Goal: Task Accomplishment & Management: Use online tool/utility

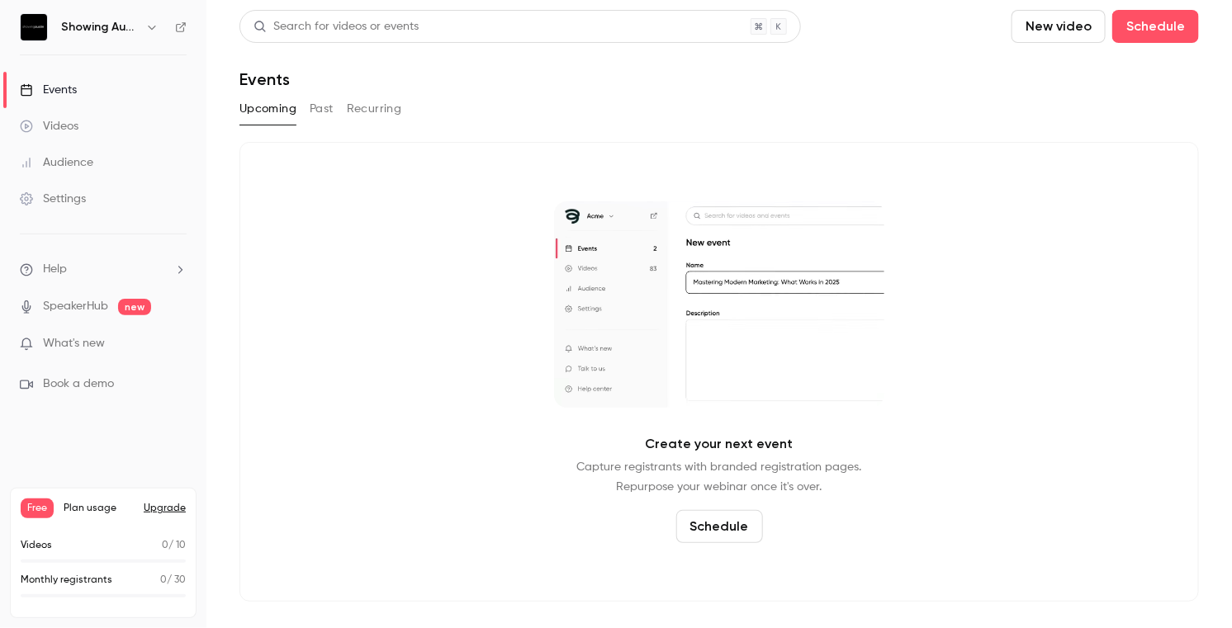
click at [1066, 27] on button "New video" at bounding box center [1058, 26] width 94 height 33
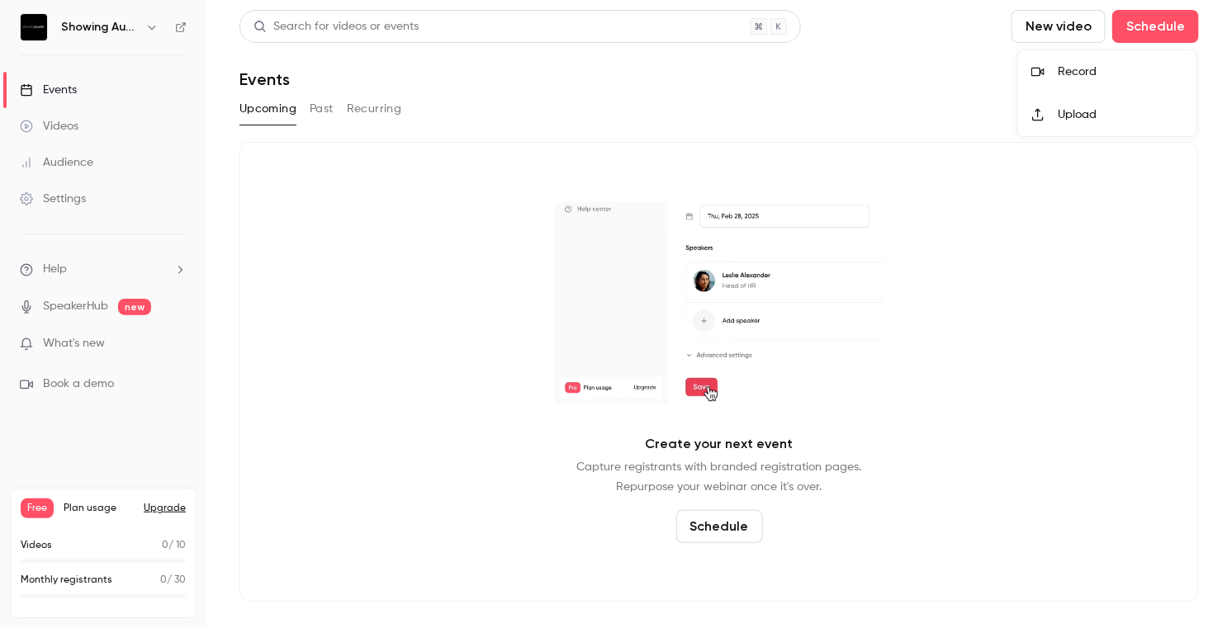
click at [1078, 68] on div "Record" at bounding box center [1119, 72] width 125 height 17
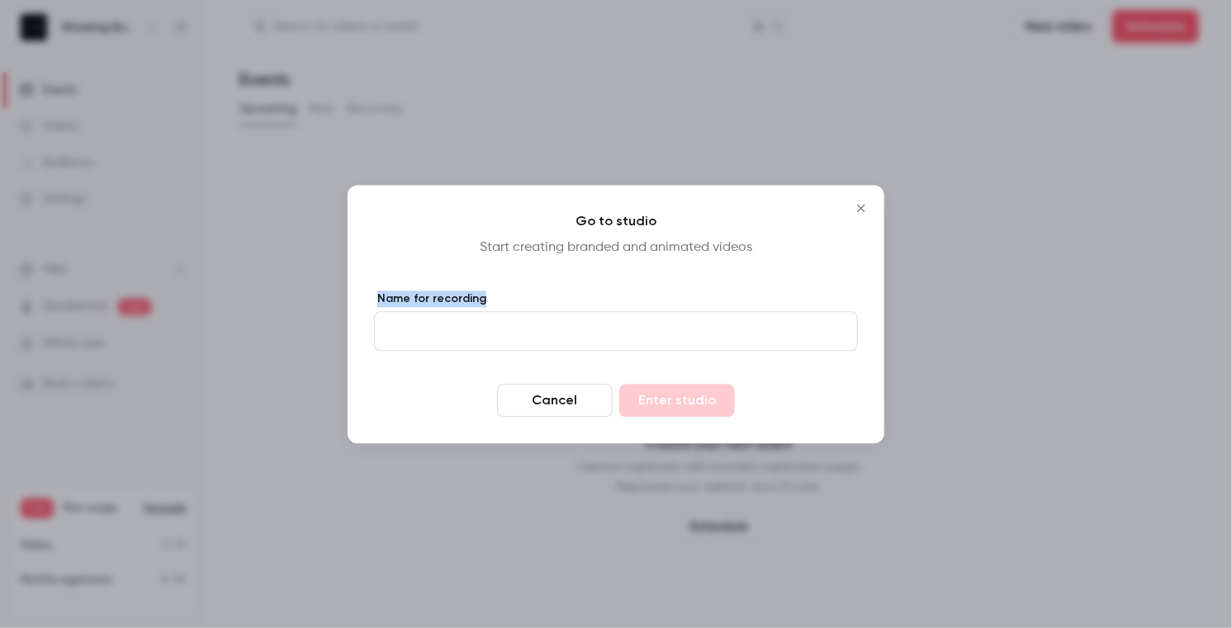
click at [703, 350] on form "Name for recording Cancel Enter studio" at bounding box center [616, 354] width 484 height 126
click at [703, 337] on input "Name for recording" at bounding box center [616, 331] width 484 height 40
type input "****"
click at [671, 395] on button "Enter studio" at bounding box center [677, 400] width 116 height 33
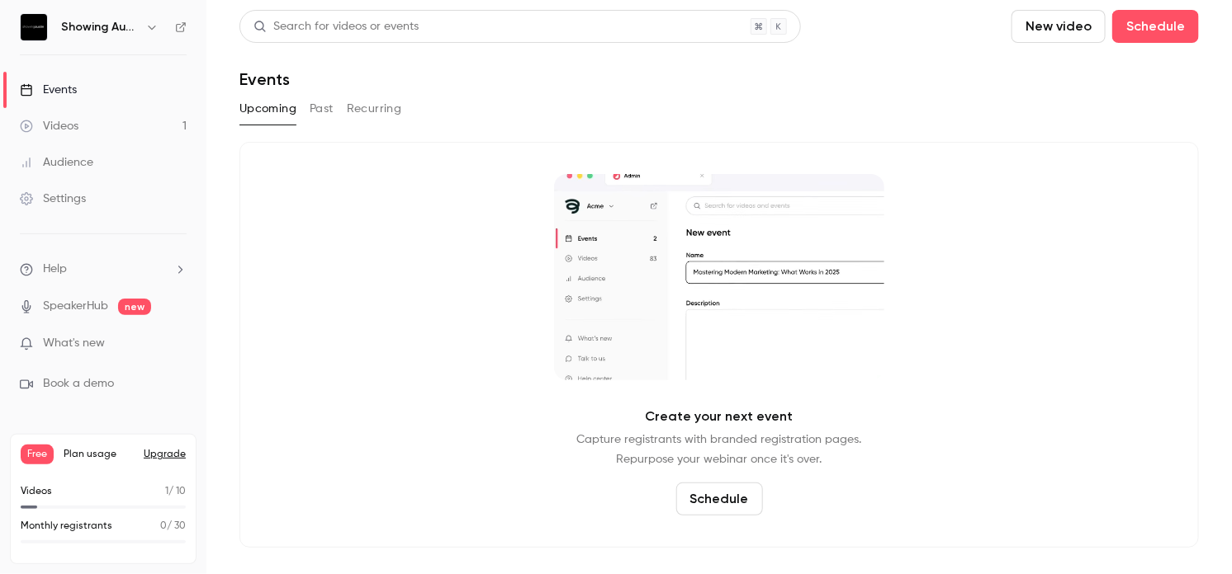
click at [83, 490] on div "Videos 1 / 10" at bounding box center [103, 492] width 165 height 15
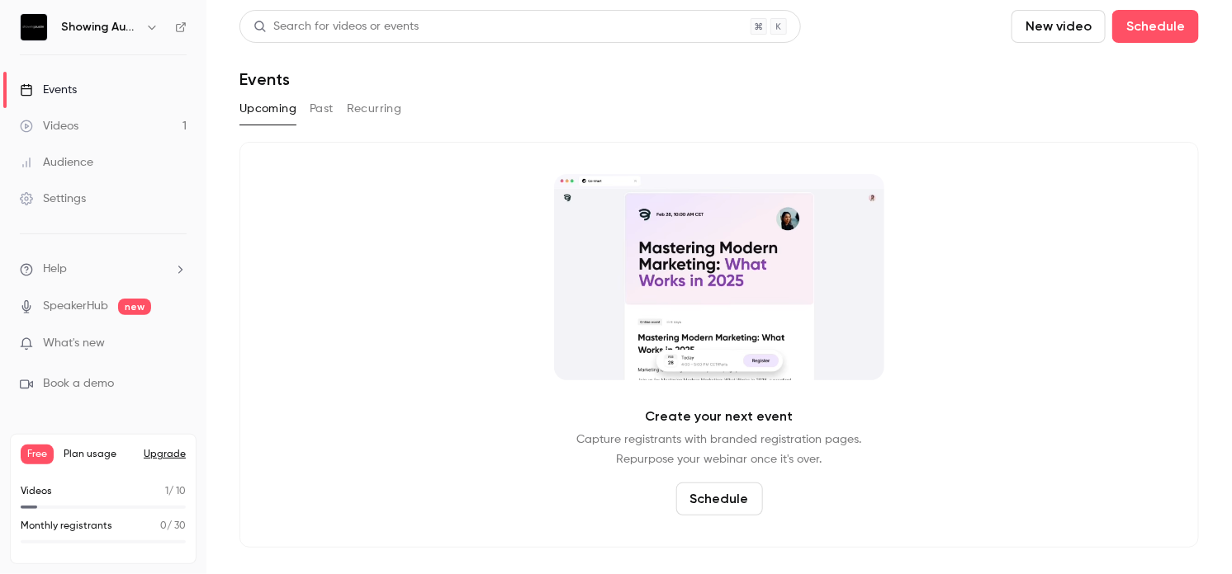
click at [73, 134] on link "Videos 1" at bounding box center [103, 126] width 206 height 36
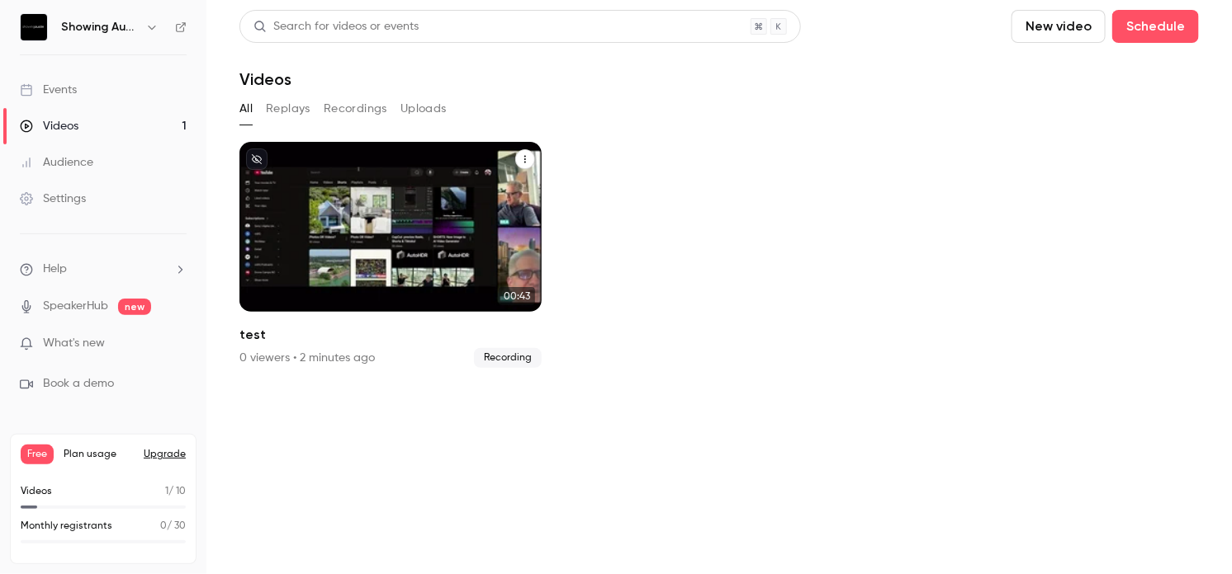
click at [522, 163] on icon "test" at bounding box center [525, 159] width 10 height 10
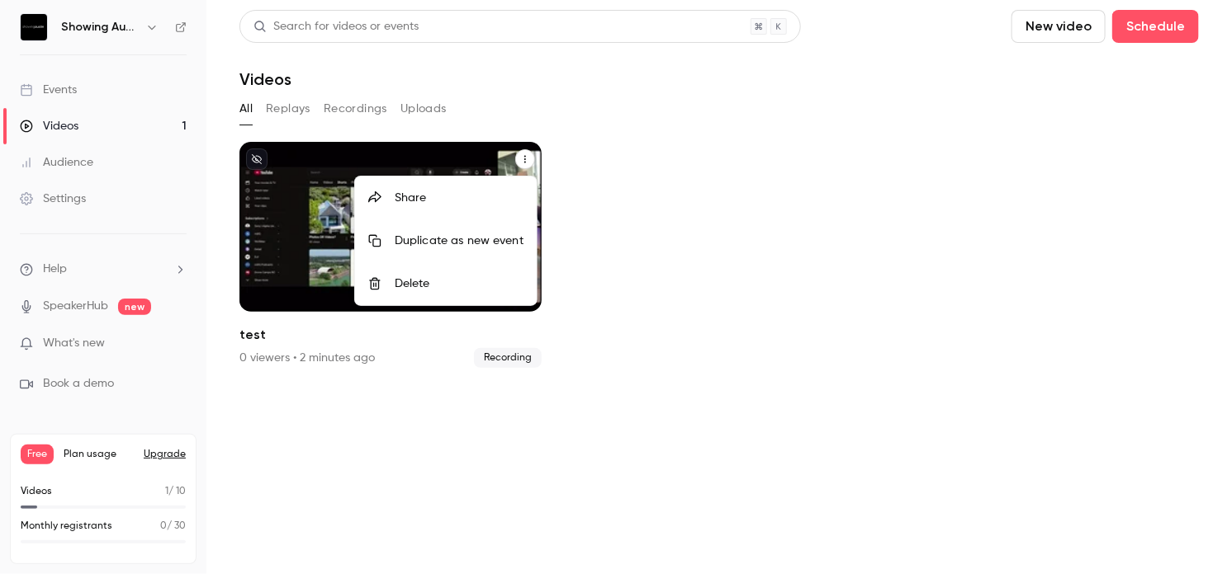
click at [640, 179] on div at bounding box center [616, 287] width 1232 height 574
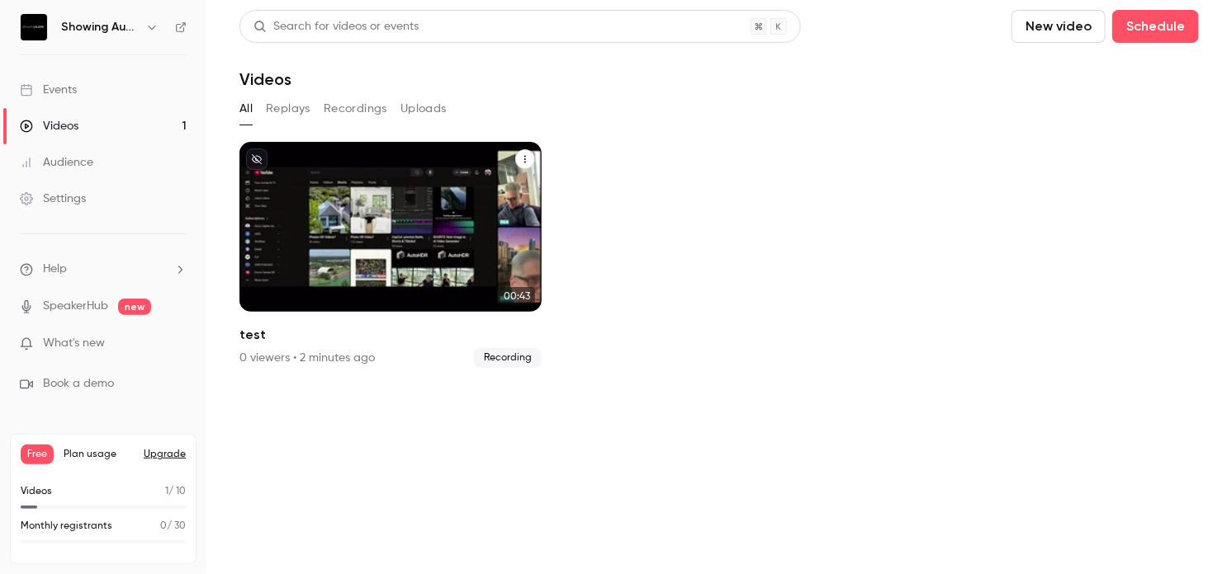
click at [494, 194] on div "Showing Austin [DATE] test" at bounding box center [390, 227] width 302 height 170
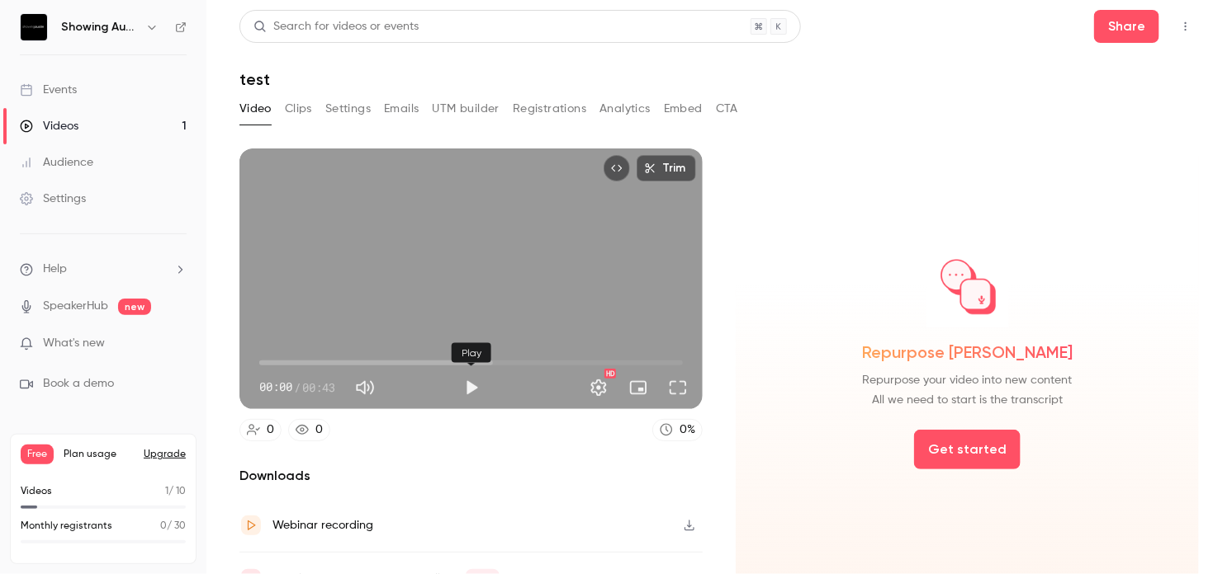
click at [466, 386] on button "Play" at bounding box center [471, 387] width 33 height 33
click at [508, 359] on span "00:04" at bounding box center [470, 363] width 423 height 26
click at [585, 367] on span "00:29" at bounding box center [470, 363] width 423 height 26
click at [613, 357] on span "00:36" at bounding box center [470, 363] width 423 height 26
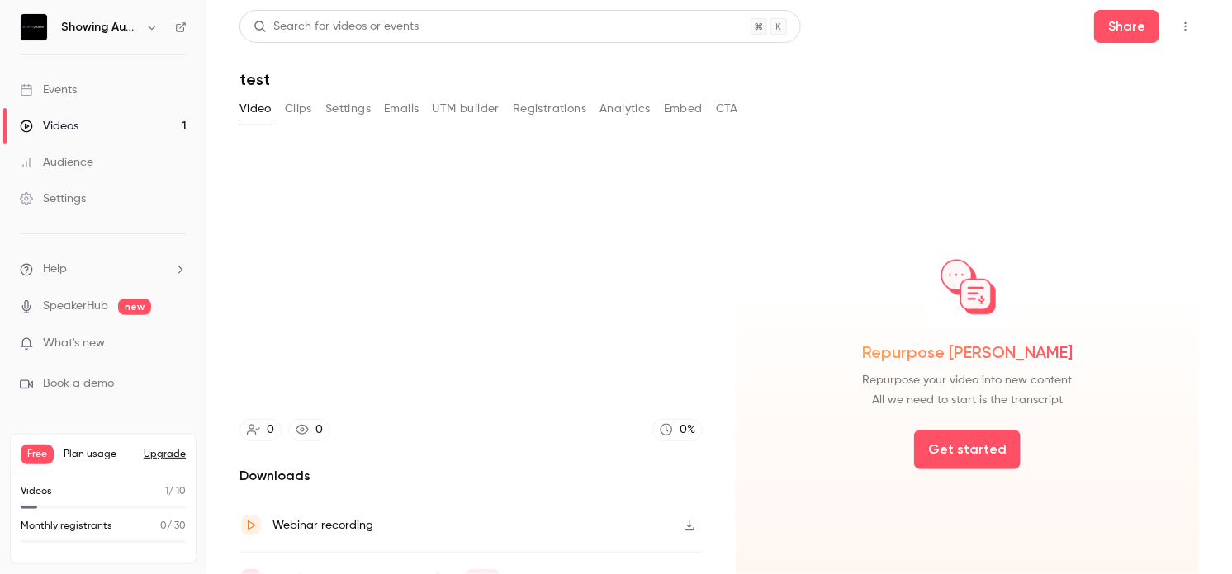
type input "****"
click at [345, 115] on button "Settings" at bounding box center [347, 109] width 45 height 26
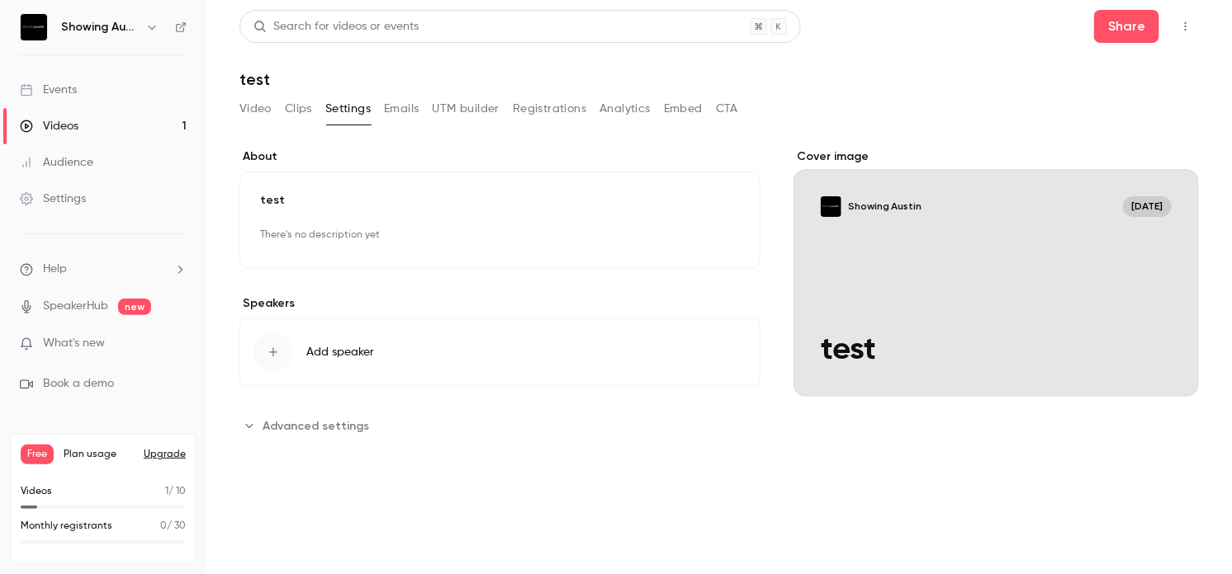
click at [258, 112] on button "Video" at bounding box center [255, 109] width 32 height 26
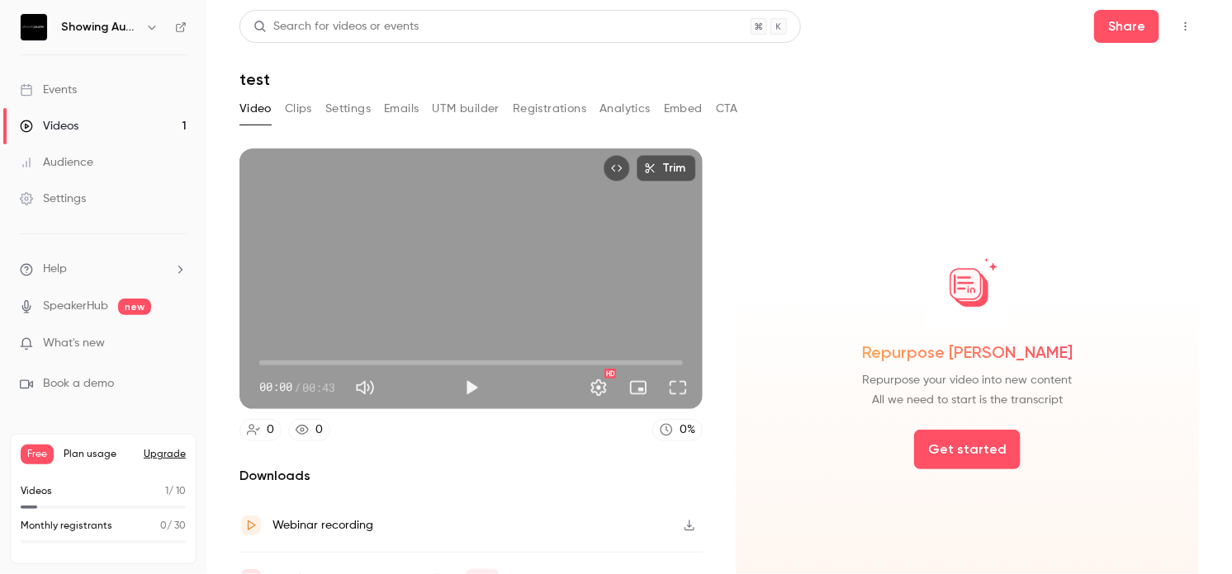
click at [692, 523] on icon "button" at bounding box center [689, 526] width 13 height 12
click at [613, 518] on div "Webinar recording" at bounding box center [470, 526] width 463 height 54
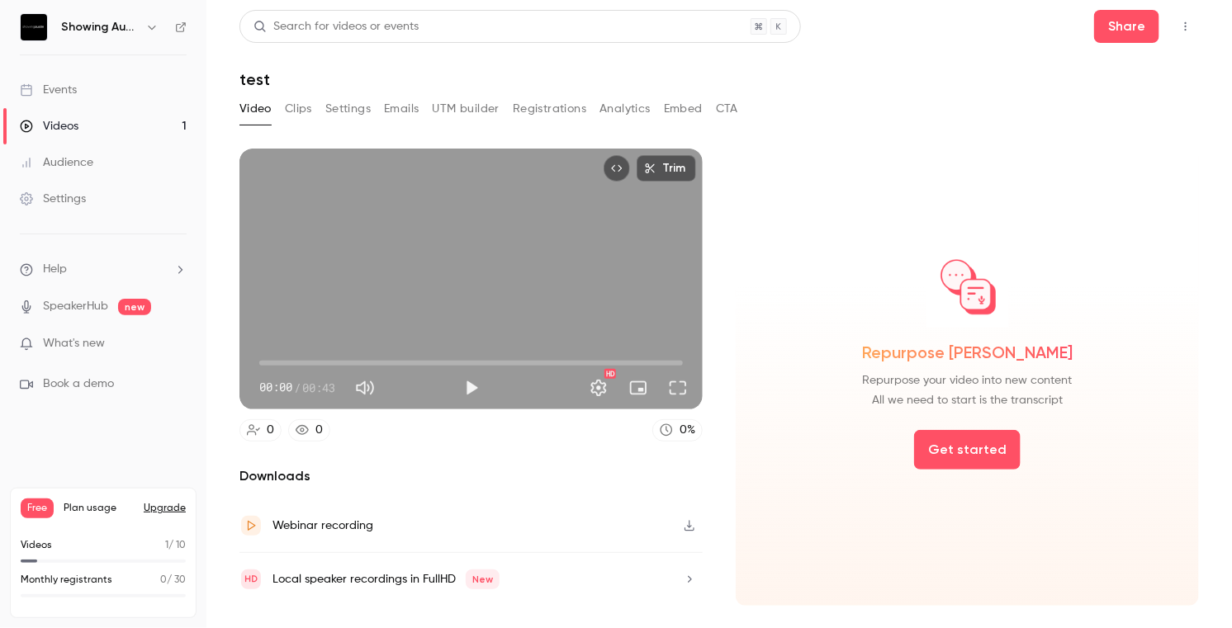
click at [65, 546] on div "Videos 1 / 10" at bounding box center [103, 545] width 165 height 15
click at [47, 545] on p "Videos" at bounding box center [36, 545] width 31 height 15
click at [32, 545] on p "Videos" at bounding box center [36, 545] width 31 height 15
click at [338, 105] on button "Settings" at bounding box center [347, 109] width 45 height 26
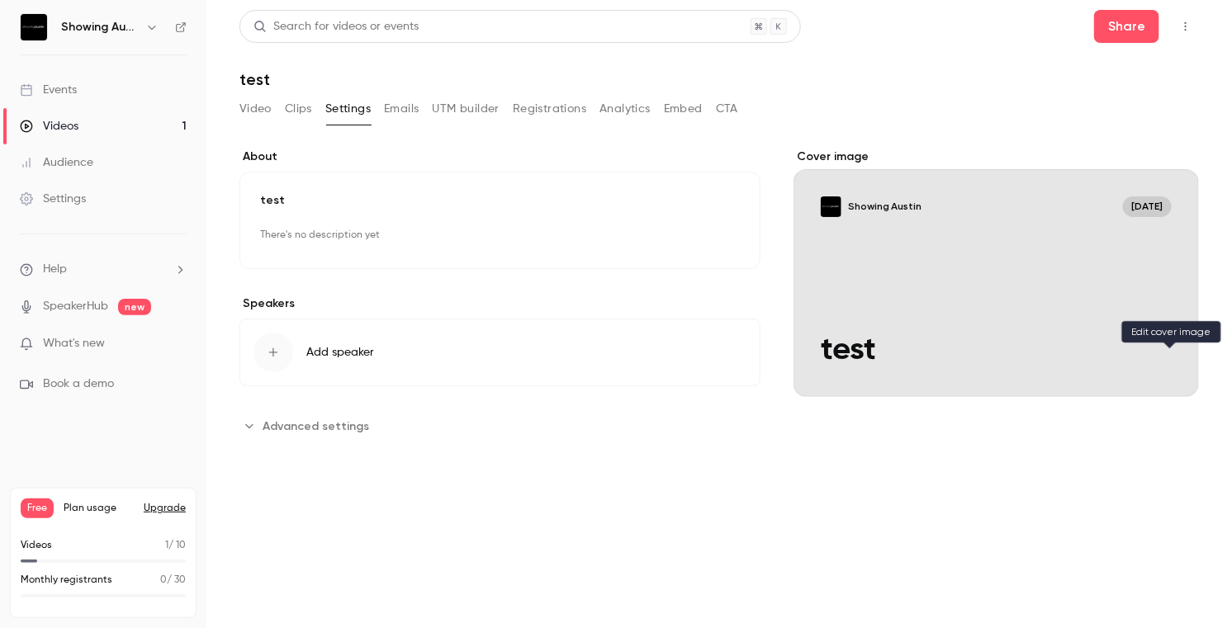
click at [1166, 362] on icon "Cover image" at bounding box center [1169, 367] width 18 height 13
click at [338, 425] on span "Advanced settings" at bounding box center [315, 426] width 106 height 17
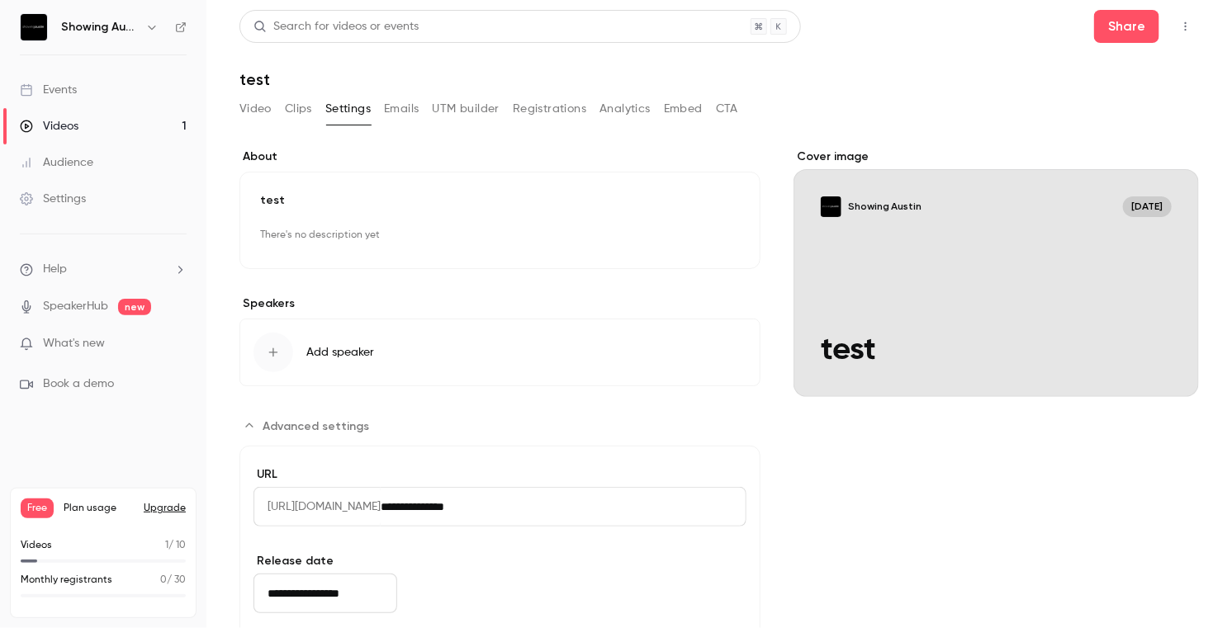
click at [778, 546] on div "**********" at bounding box center [718, 421] width 959 height 545
click at [253, 110] on button "Video" at bounding box center [255, 109] width 32 height 26
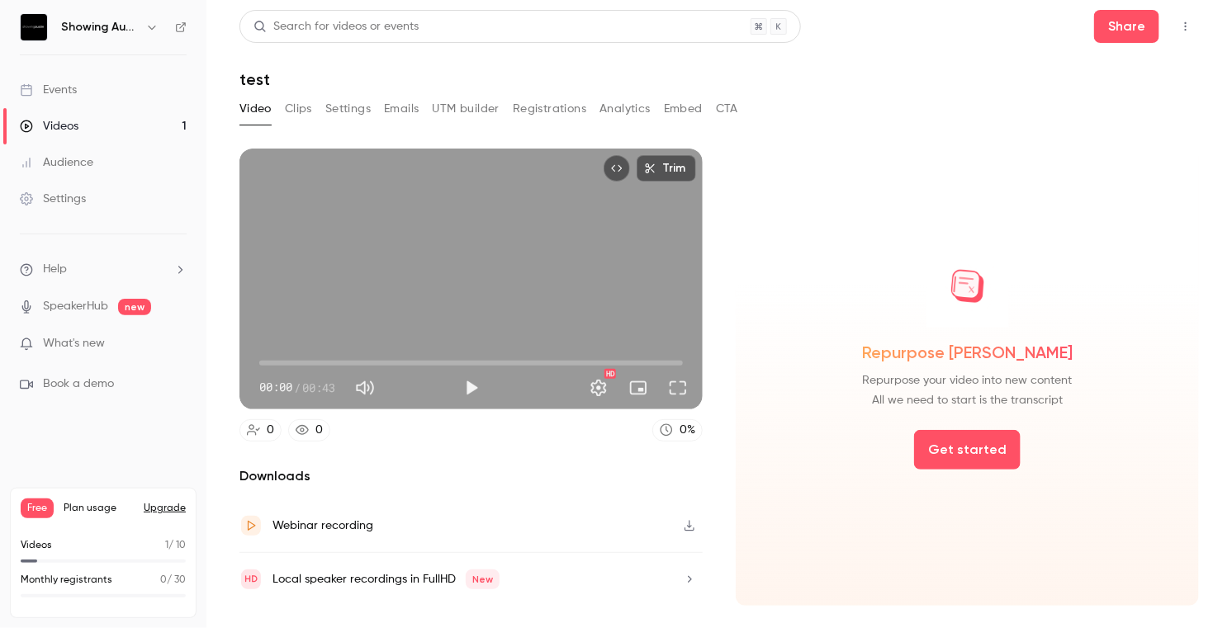
click at [685, 574] on icon "button" at bounding box center [689, 580] width 13 height 12
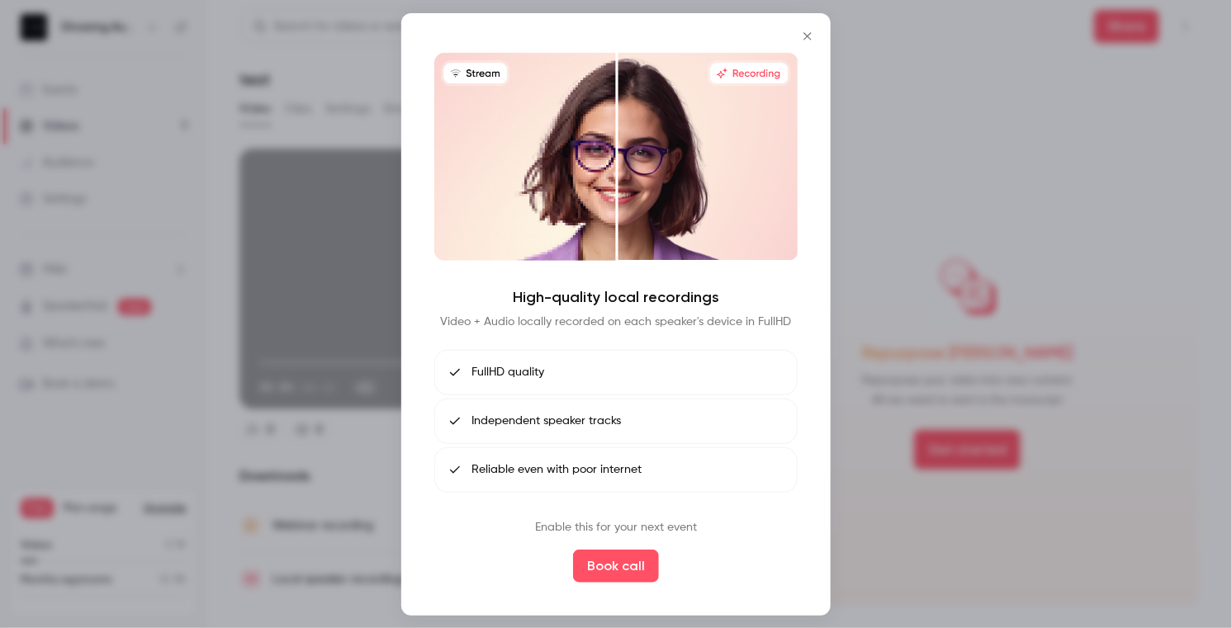
click at [882, 69] on div at bounding box center [616, 314] width 1232 height 628
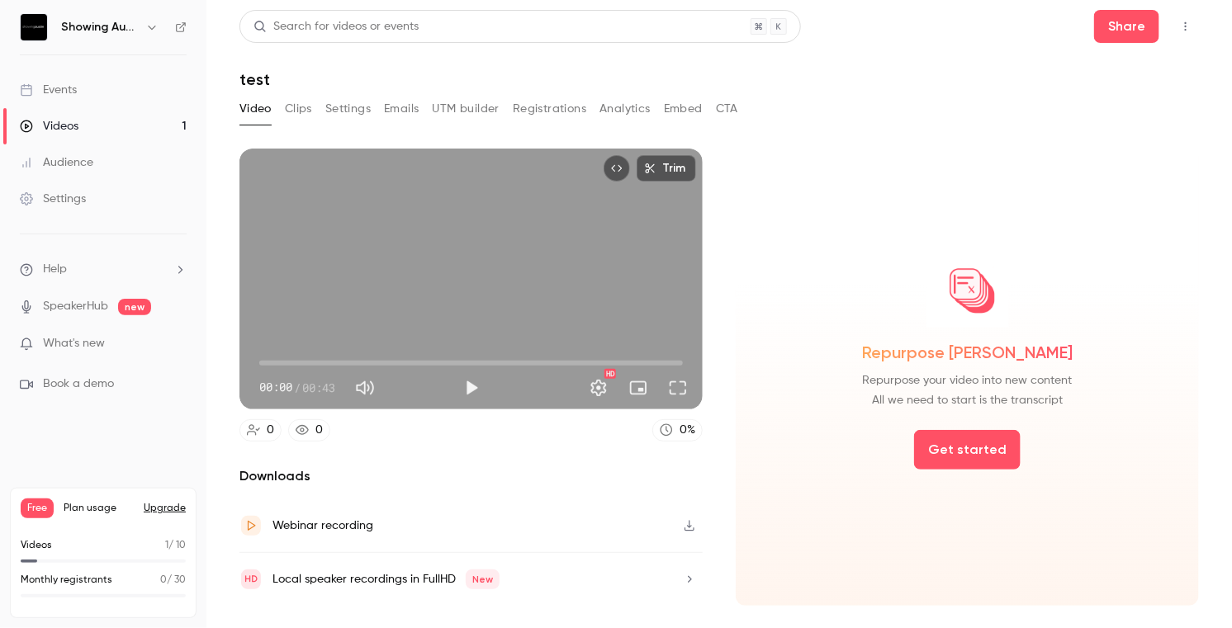
click at [35, 541] on p "Videos" at bounding box center [36, 545] width 31 height 15
click at [33, 546] on p "Videos" at bounding box center [36, 545] width 31 height 15
click at [85, 504] on span "Plan usage" at bounding box center [99, 508] width 70 height 13
click at [83, 354] on li "What's new" at bounding box center [103, 345] width 167 height 21
click at [83, 335] on span "What's new" at bounding box center [74, 343] width 62 height 17
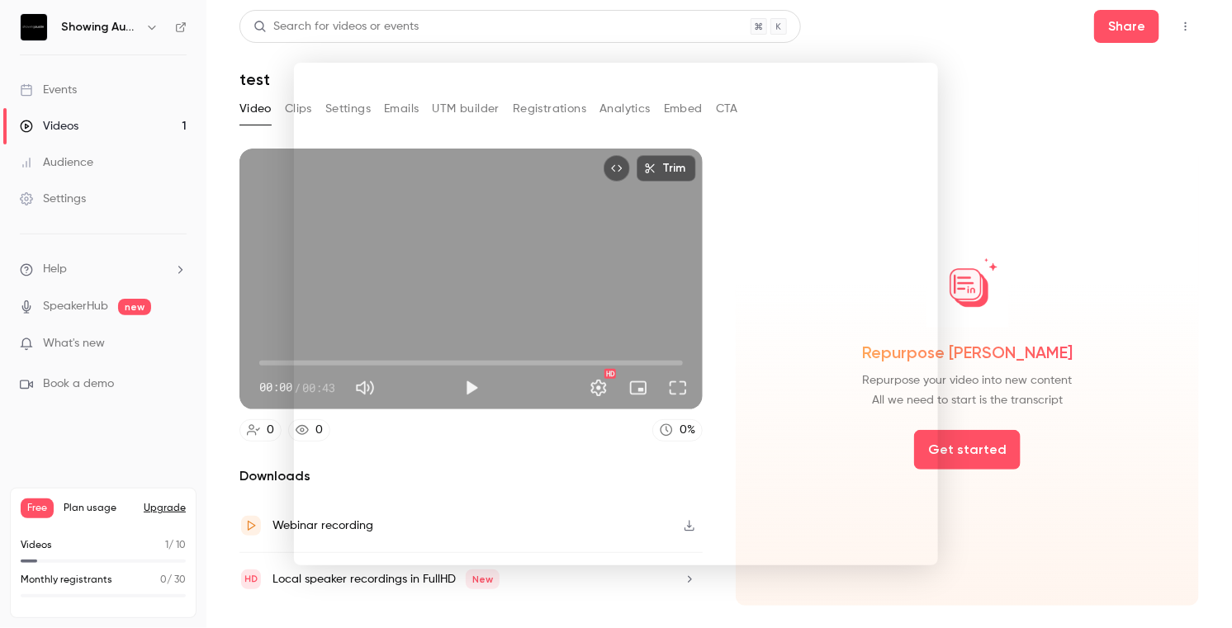
click at [1087, 136] on div at bounding box center [616, 314] width 1232 height 628
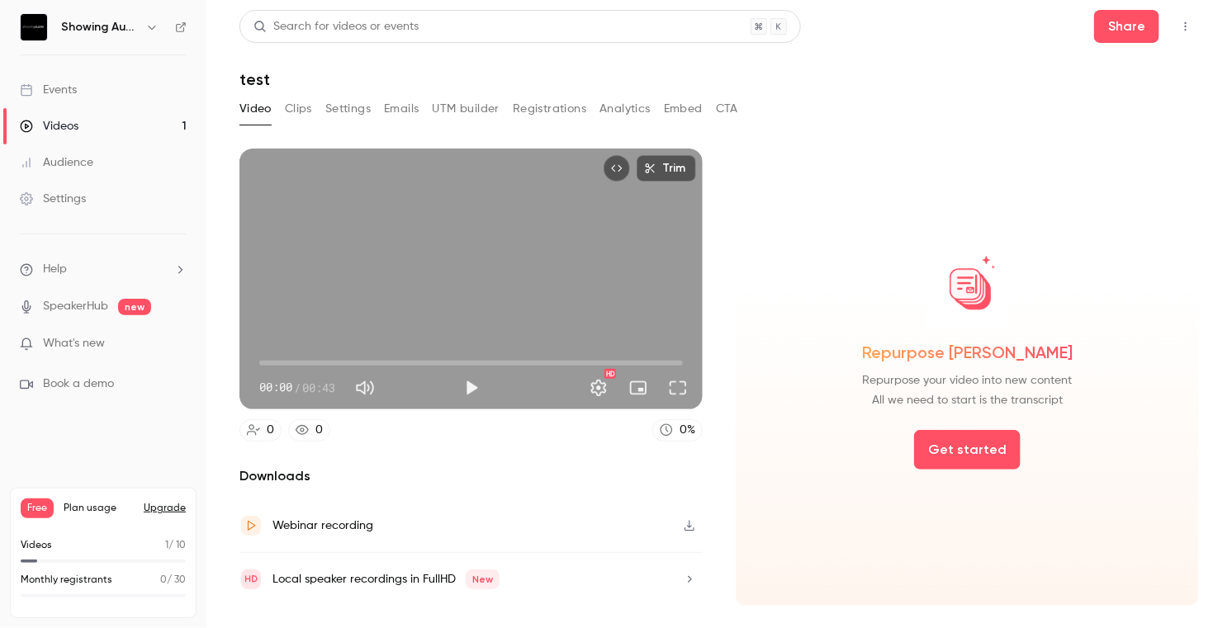
click at [43, 574] on p "Monthly registrants" at bounding box center [67, 580] width 92 height 15
click at [137, 119] on link "Videos 1" at bounding box center [103, 126] width 206 height 36
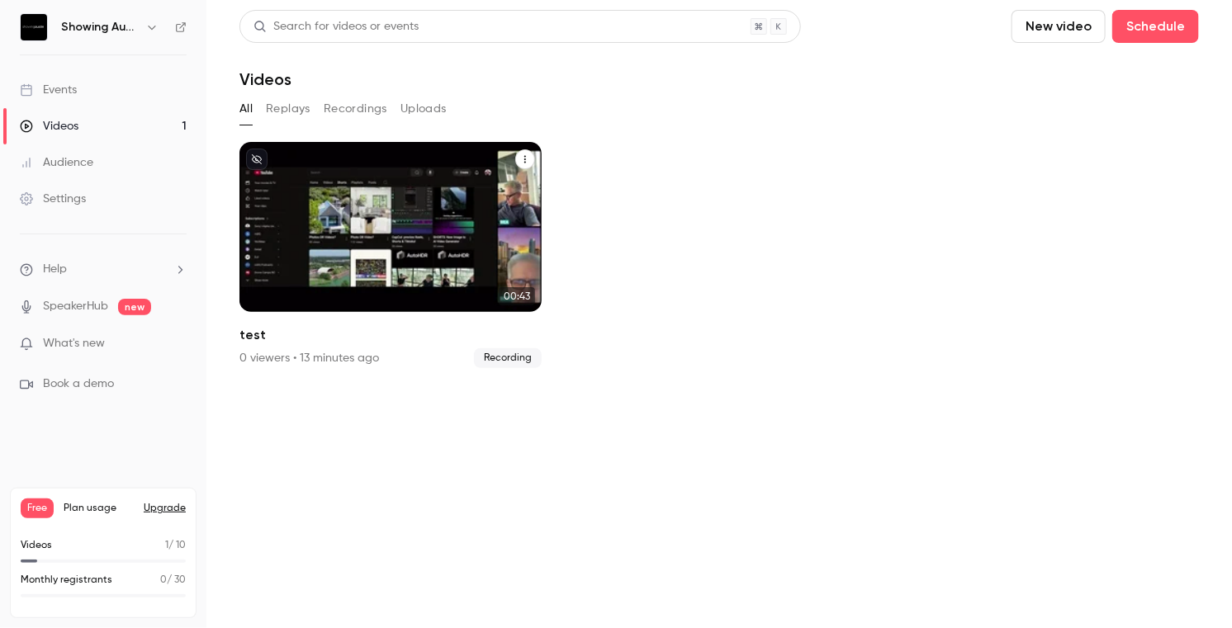
click at [520, 158] on icon "test" at bounding box center [525, 159] width 10 height 10
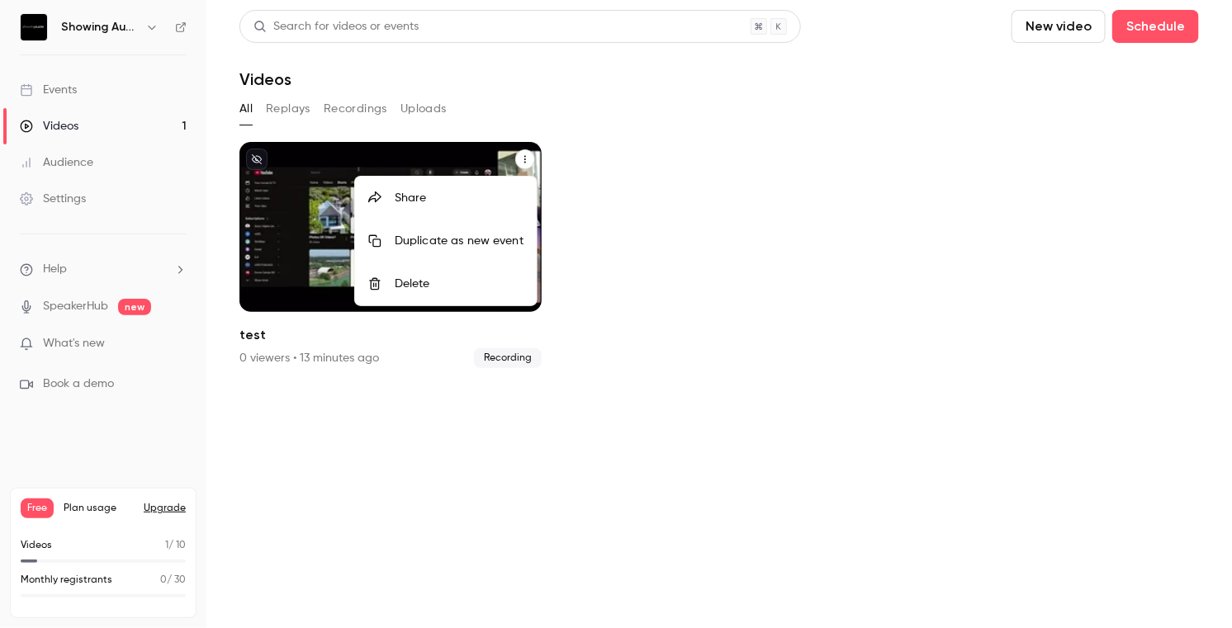
click at [445, 277] on div "Delete" at bounding box center [459, 284] width 129 height 17
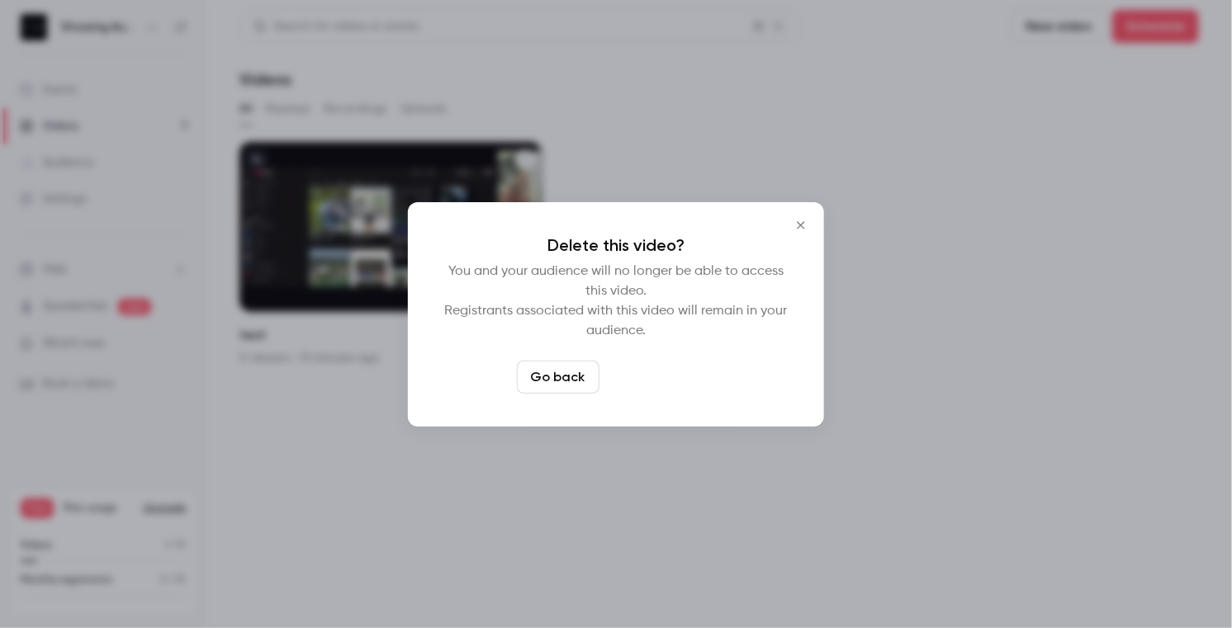
click at [643, 376] on button "Delete video" at bounding box center [661, 377] width 110 height 33
